Goal: Check status

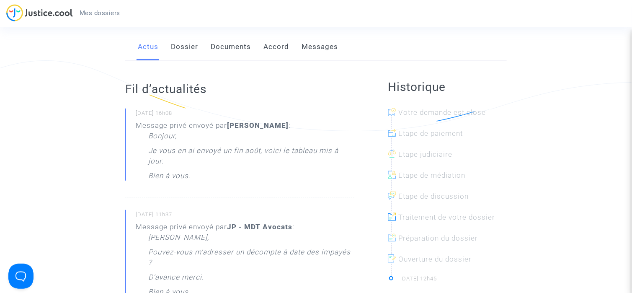
scroll to position [168, 0]
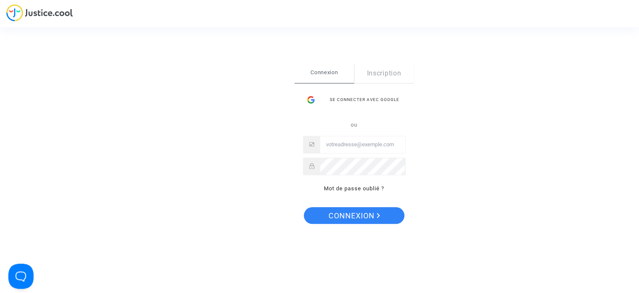
type input "[EMAIL_ADDRESS][DOMAIN_NAME]"
click at [336, 214] on span "Connexion" at bounding box center [354, 216] width 52 height 18
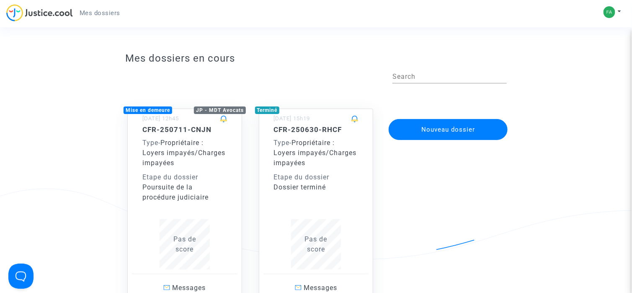
click at [188, 209] on div "CFR-250711-CNJN Type - Propriétaire : Loyers impayés/Charges impayées Etape du …" at bounding box center [184, 197] width 85 height 144
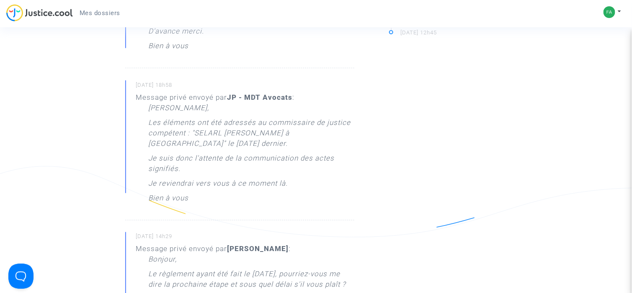
scroll to position [377, 0]
